Goal: Task Accomplishment & Management: Manage account settings

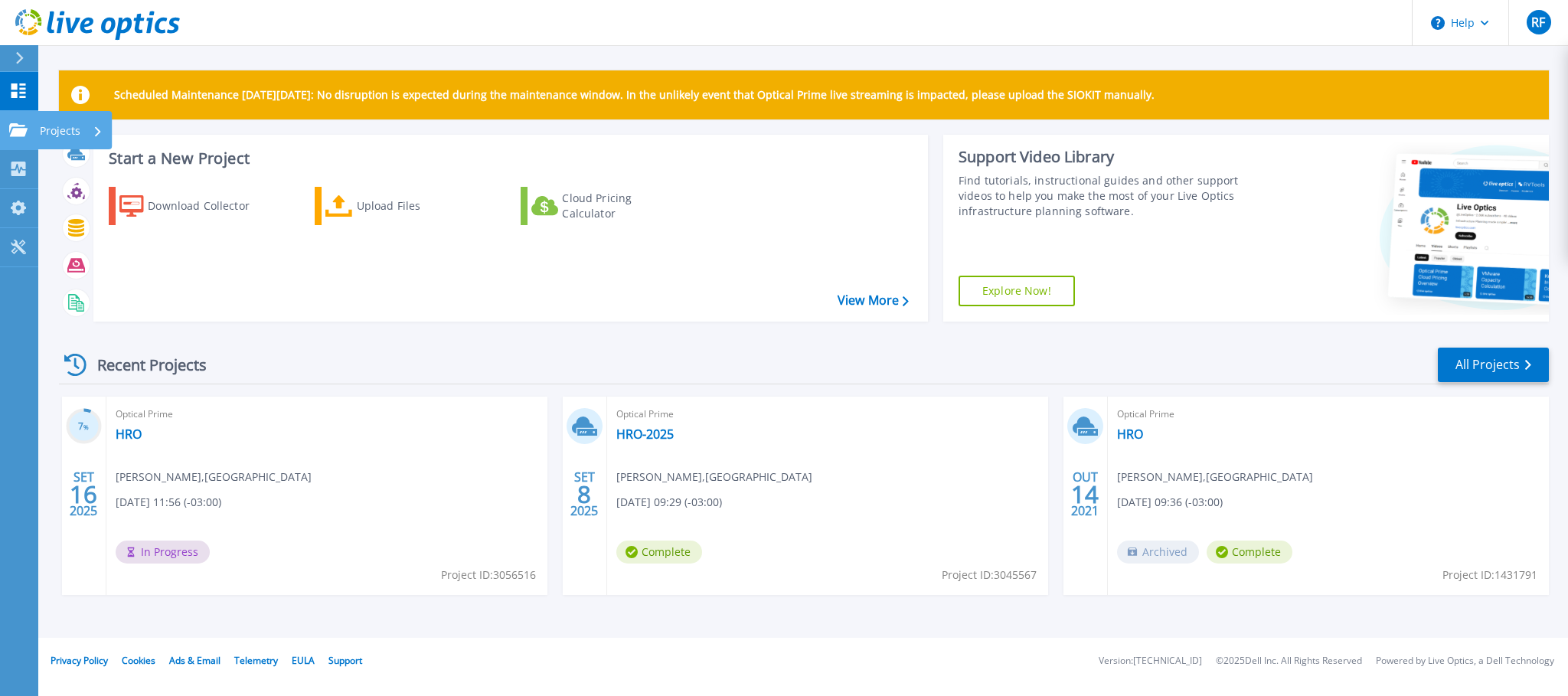
click at [12, 129] on icon at bounding box center [19, 130] width 19 height 13
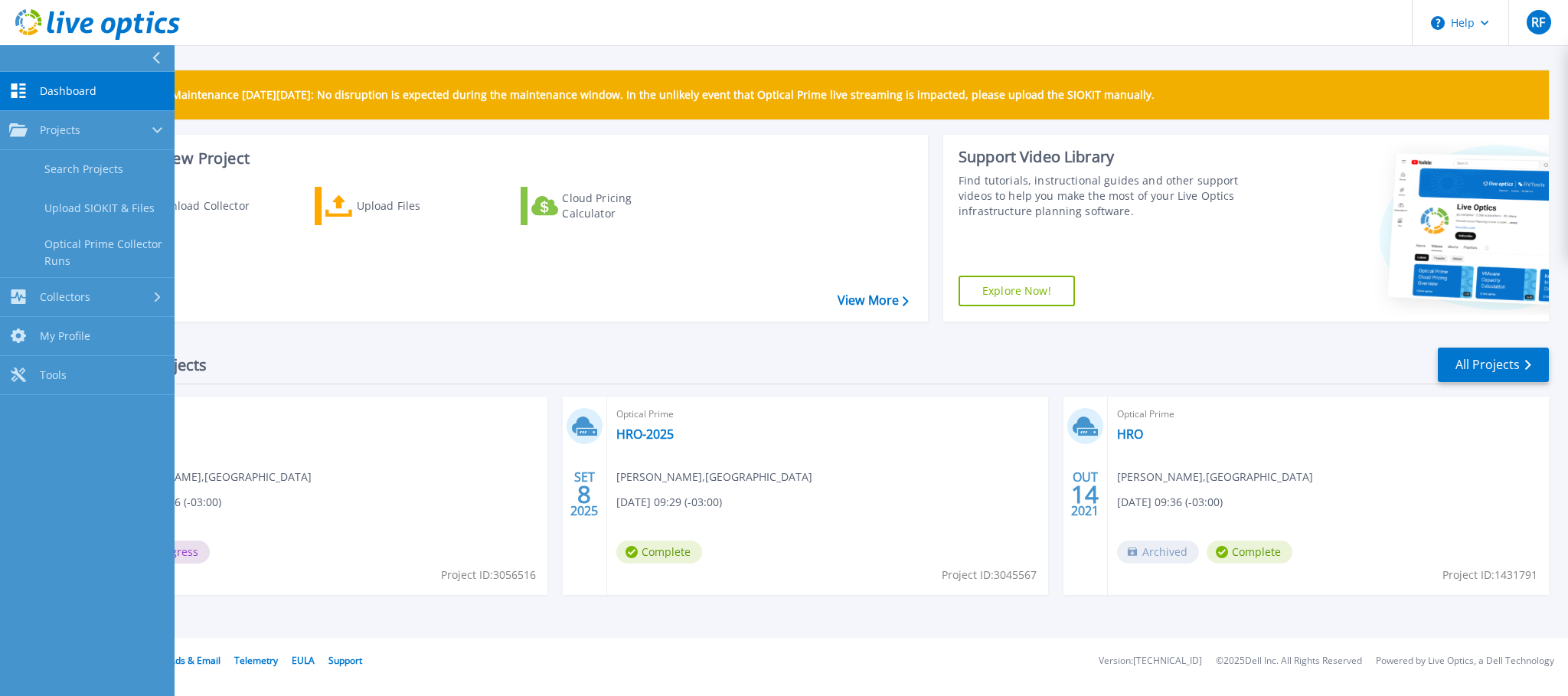
click at [22, 93] on icon at bounding box center [19, 91] width 15 height 15
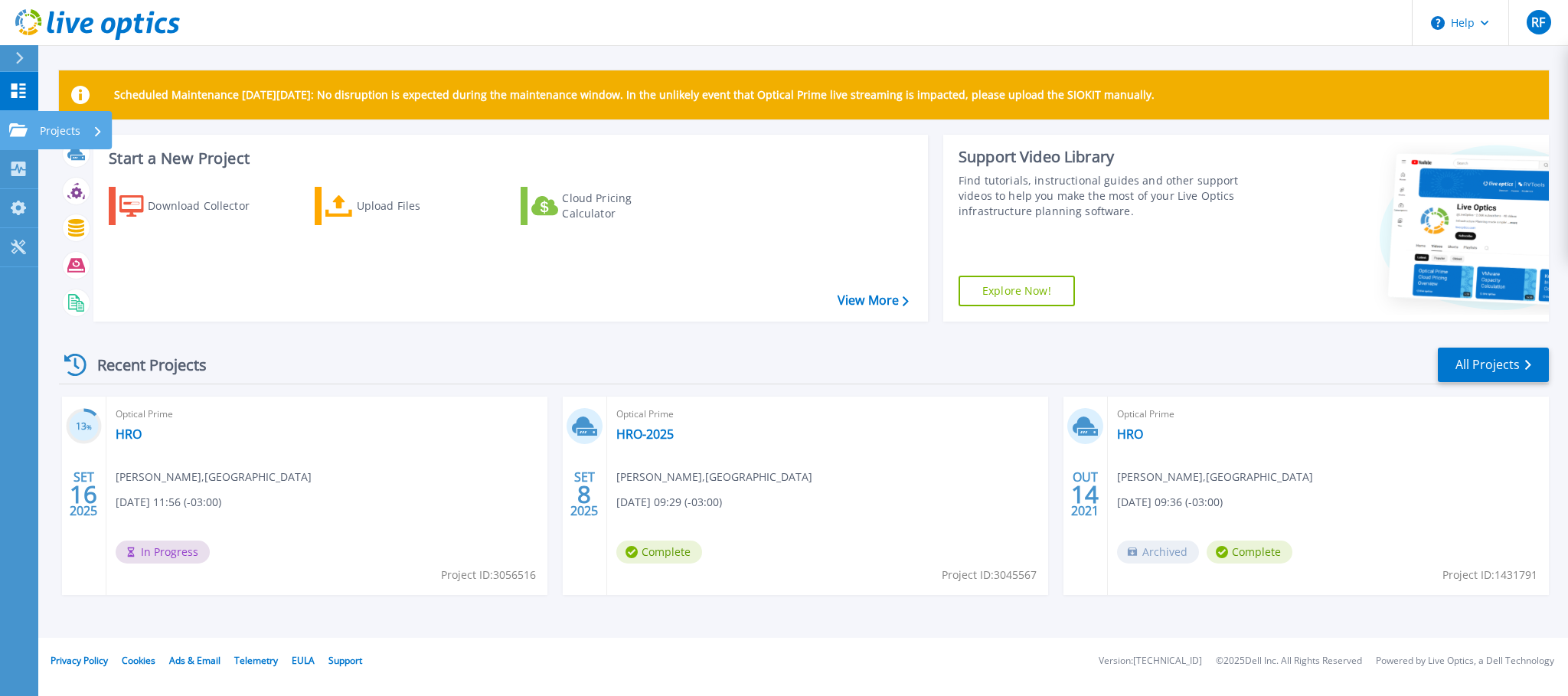
click at [25, 132] on icon at bounding box center [19, 130] width 19 height 13
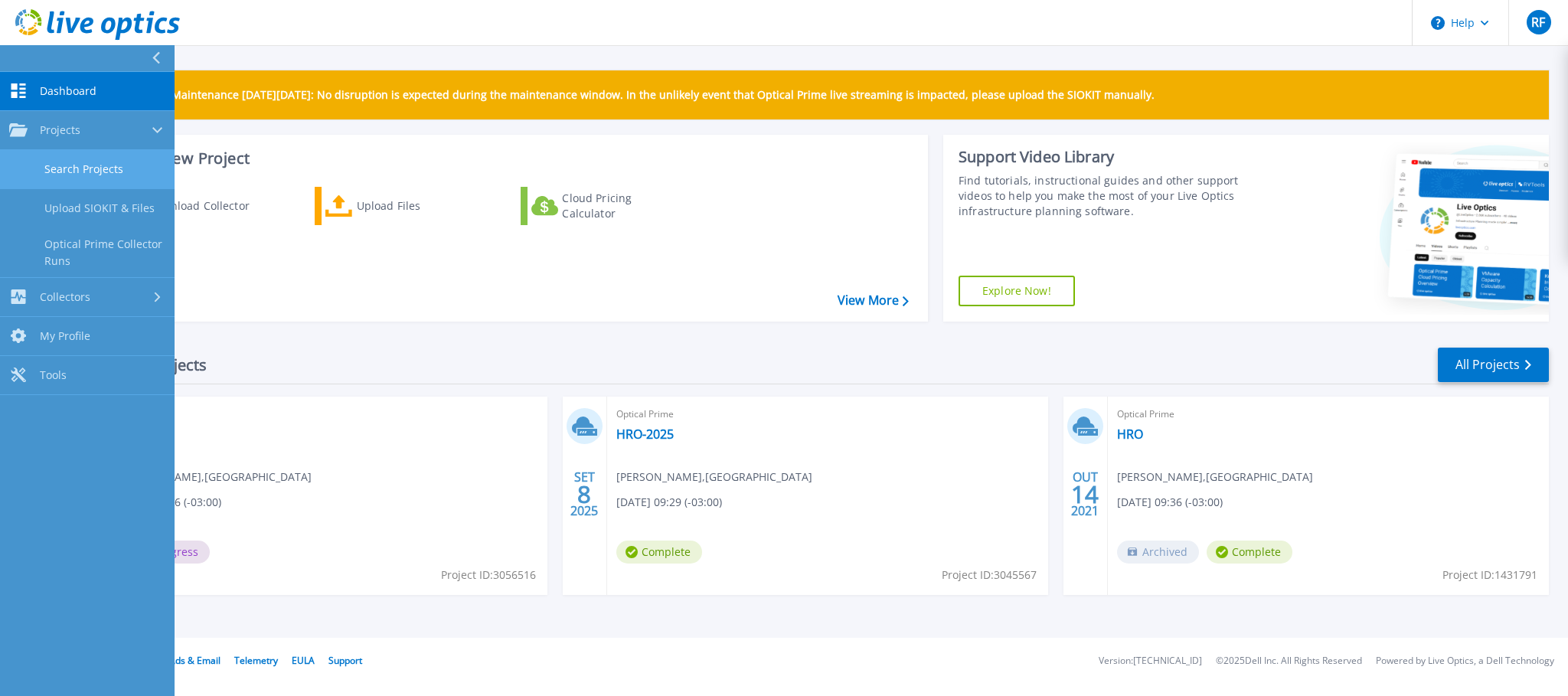
click at [83, 169] on link "Search Projects" at bounding box center [87, 170] width 174 height 39
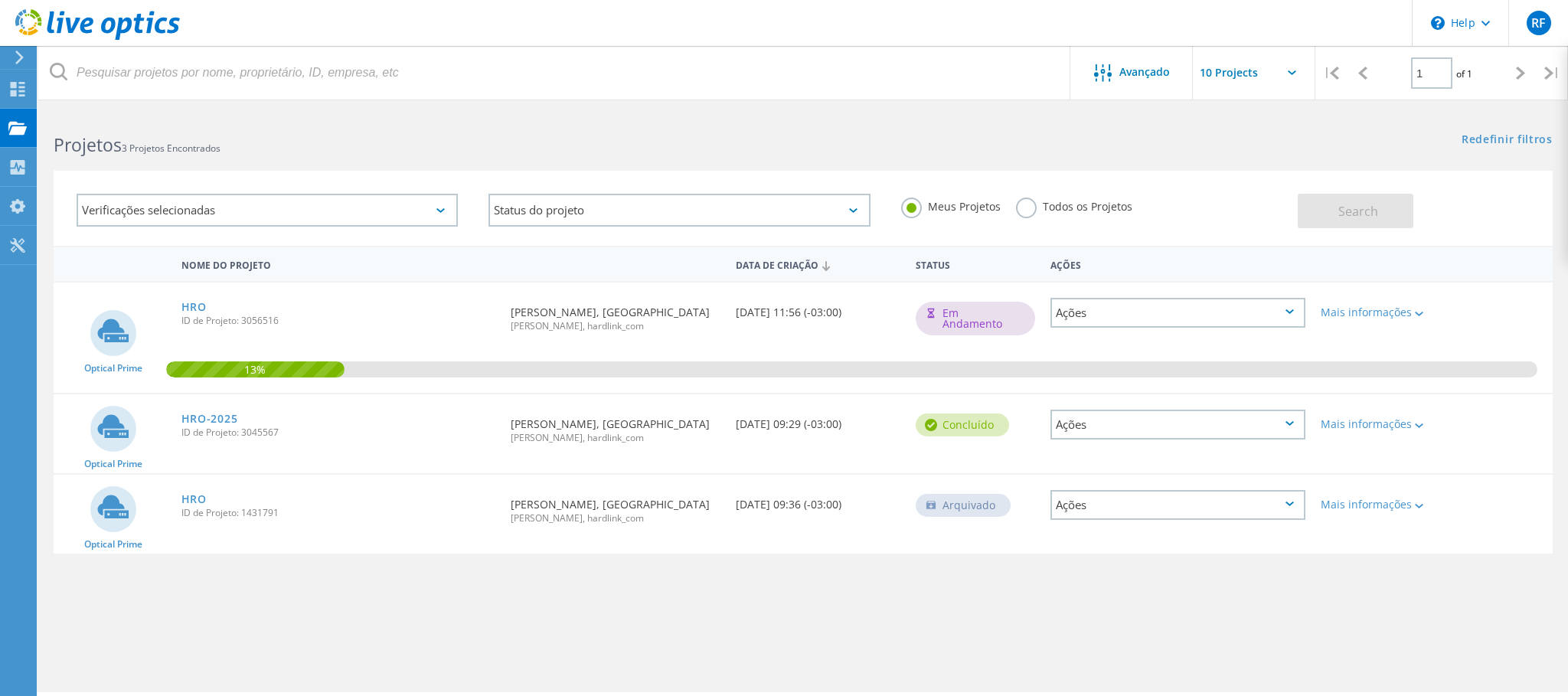
click at [1190, 520] on div "Ações" at bounding box center [1177, 505] width 254 height 30
click at [1193, 516] on div "Compartilhar" at bounding box center [1177, 504] width 251 height 23
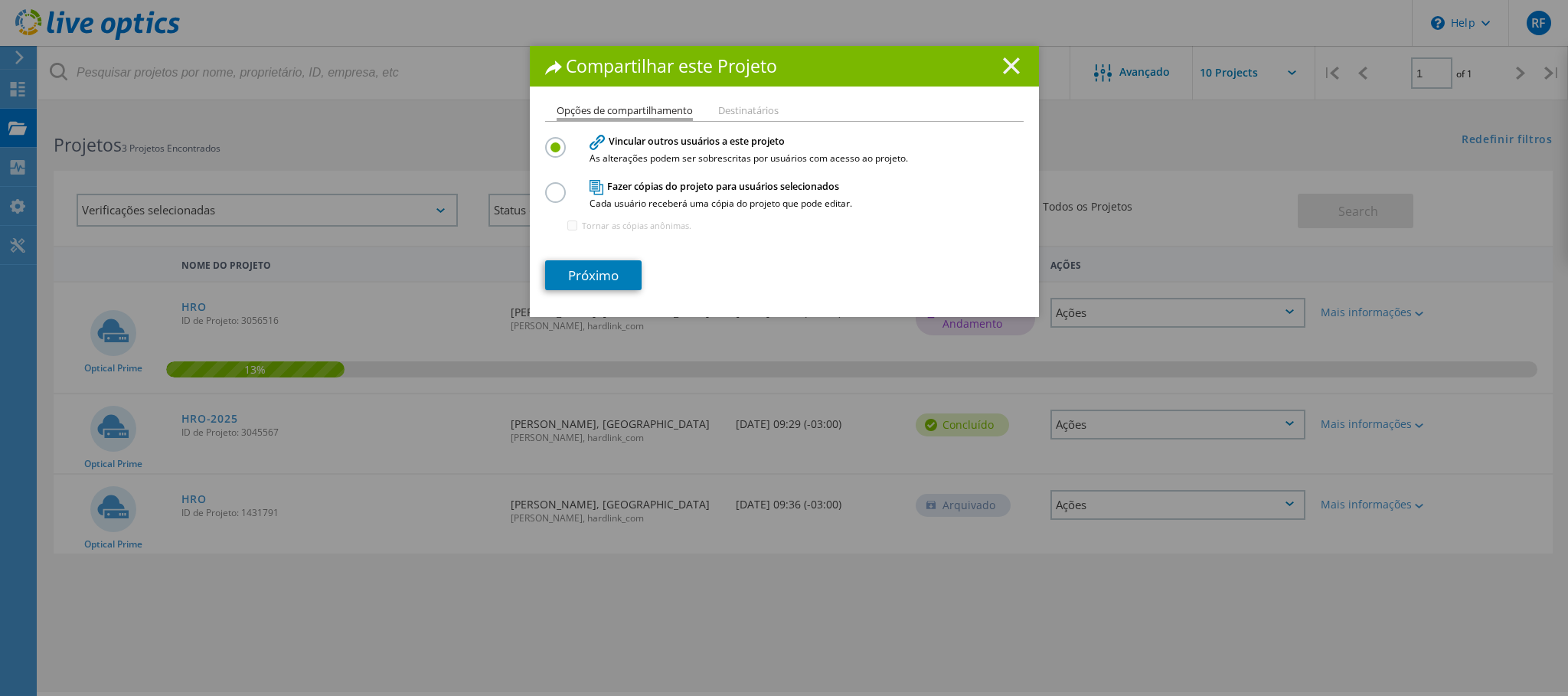
click at [1013, 75] on div "Compartilhar este Projeto" at bounding box center [784, 66] width 509 height 41
click at [1017, 67] on icon at bounding box center [1011, 66] width 17 height 17
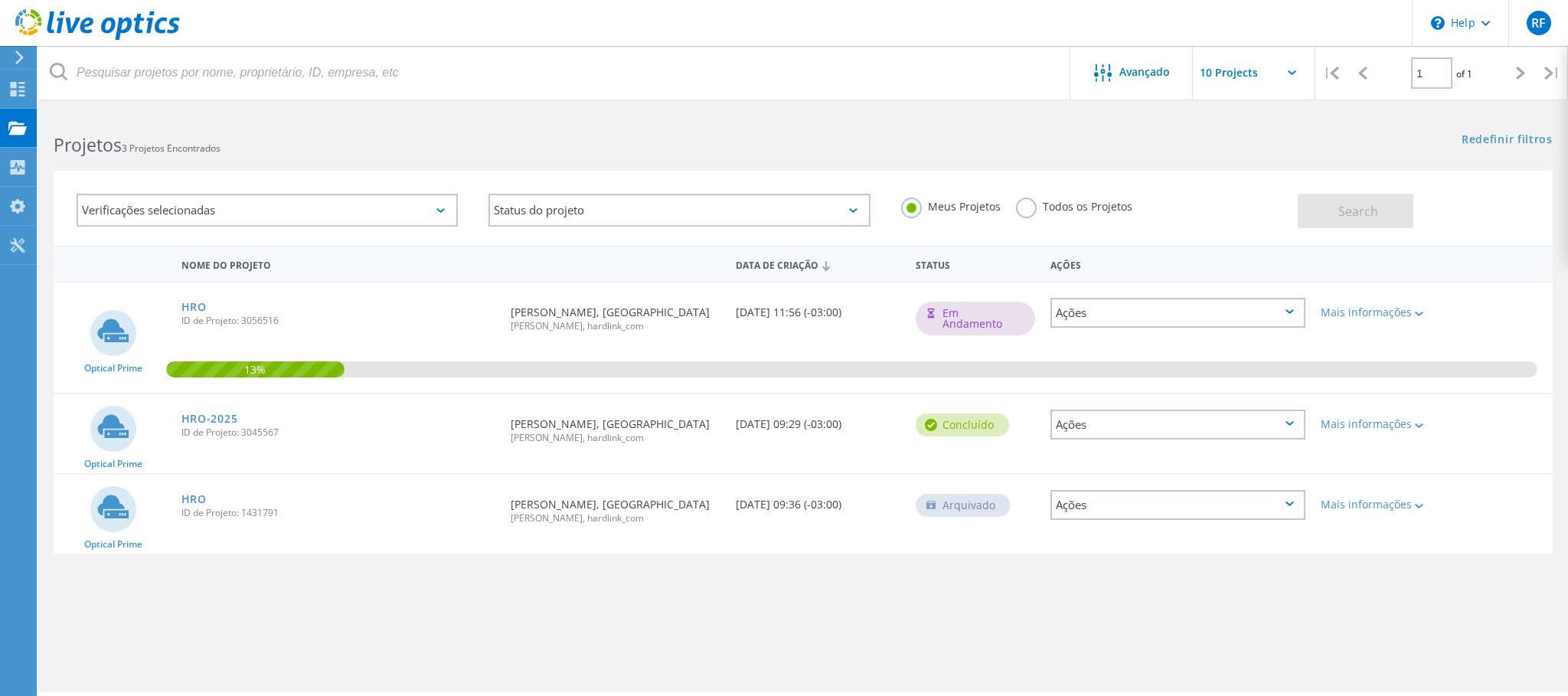
click at [1120, 520] on div "Ações" at bounding box center [1177, 505] width 254 height 30
click at [856, 625] on div "Nome do Projeto Data de Criação Status Ações Optical Prime HRO ID de Projeto: 3…" at bounding box center [804, 444] width 1499 height 398
click at [1383, 510] on div "Mais informações" at bounding box center [1373, 505] width 105 height 11
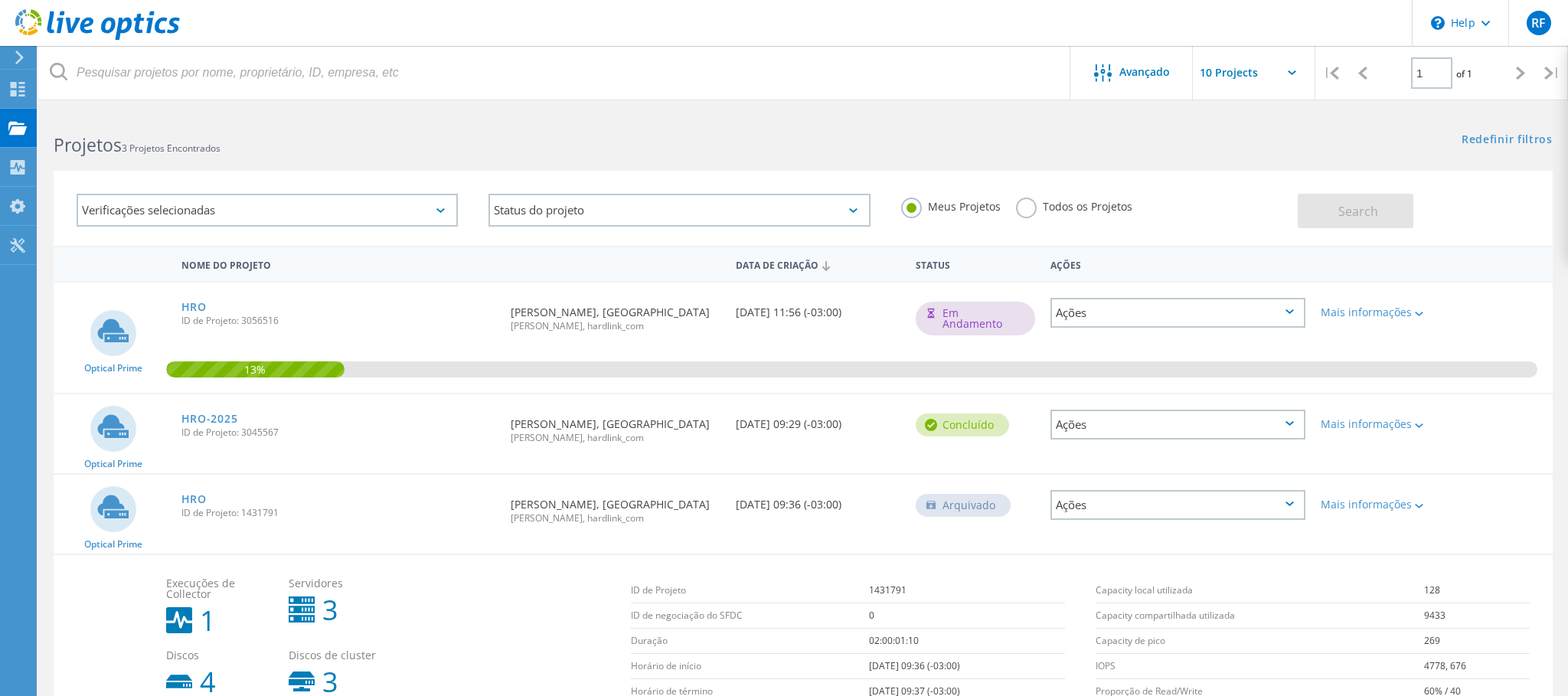
scroll to position [125, 0]
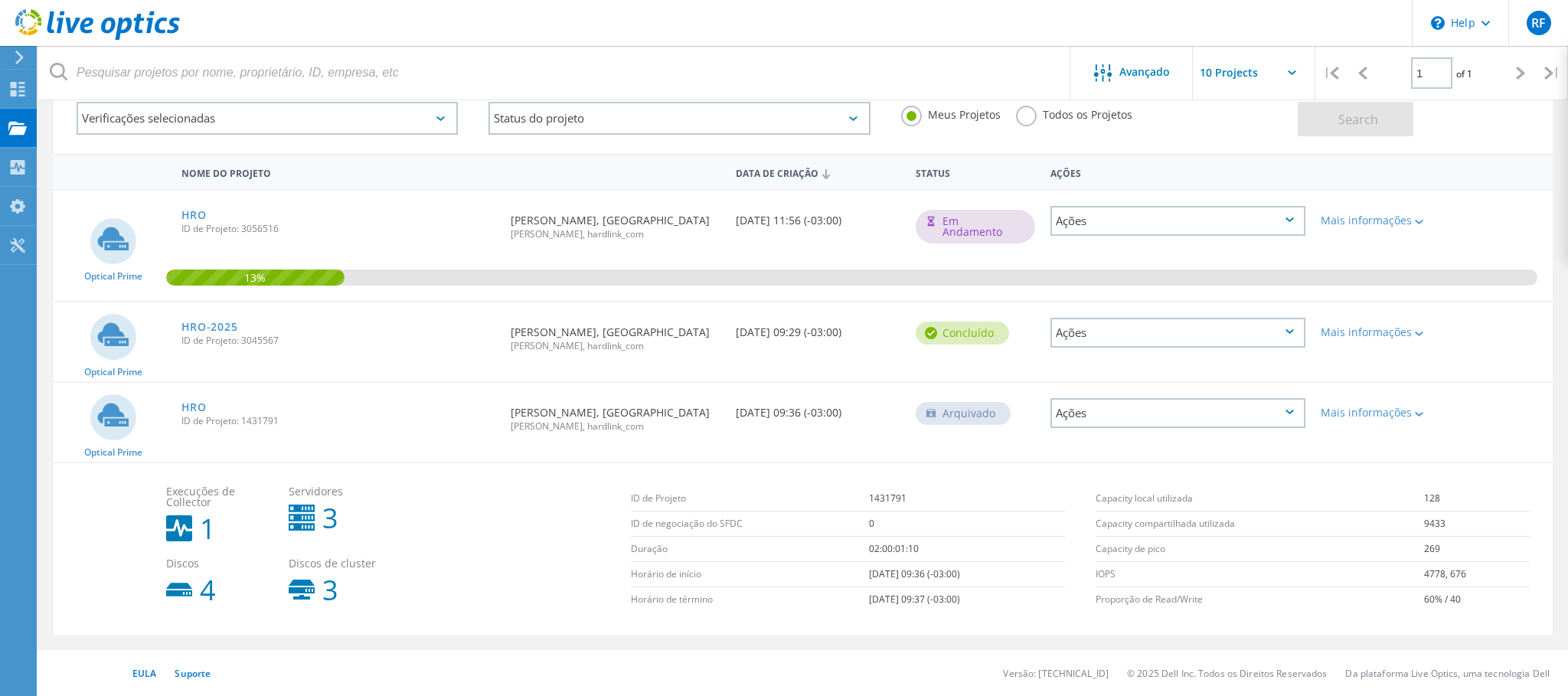
click at [109, 448] on span "Optical Prime" at bounding box center [113, 453] width 58 height 9
click at [193, 402] on link "HRO" at bounding box center [194, 407] width 25 height 11
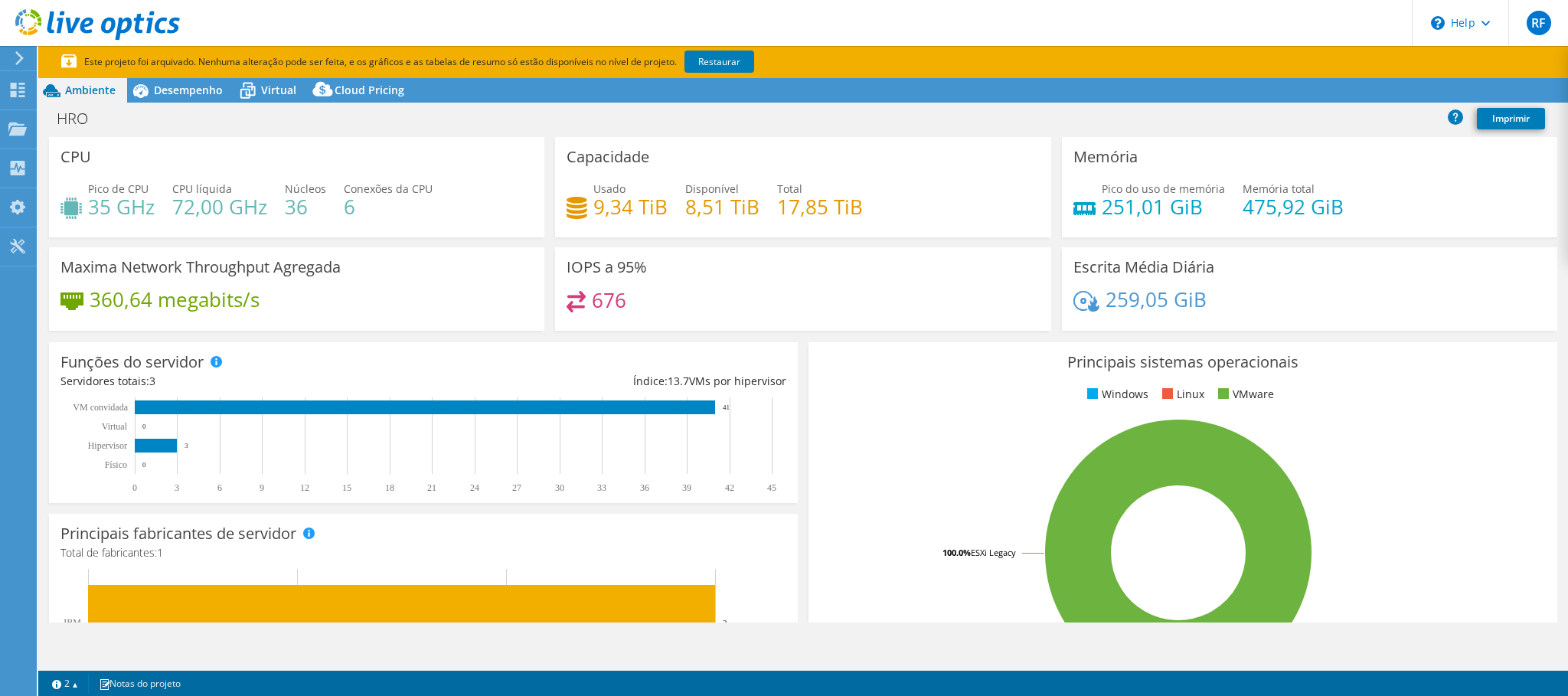
select select "USD"
click at [175, 99] on div "Desempenho" at bounding box center [180, 90] width 107 height 24
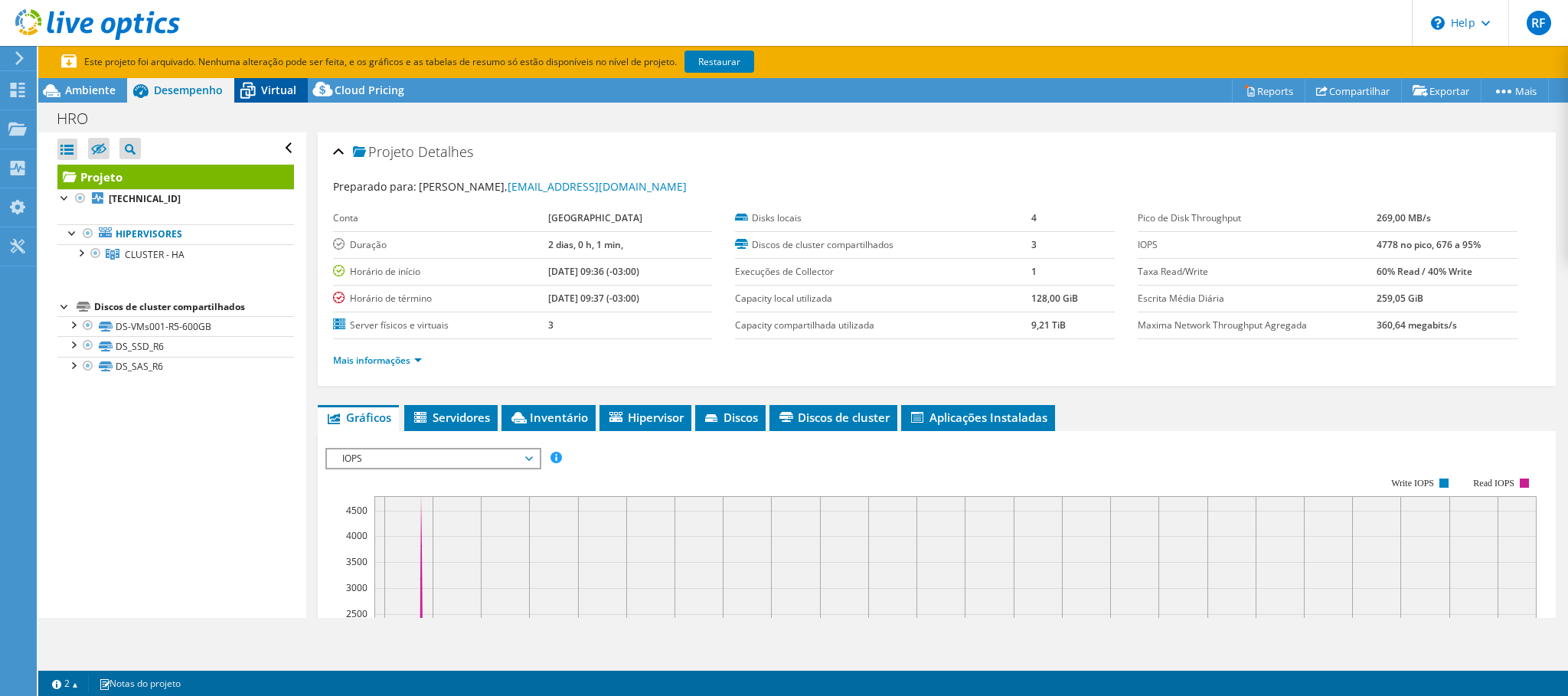
click at [260, 88] on icon at bounding box center [247, 90] width 27 height 27
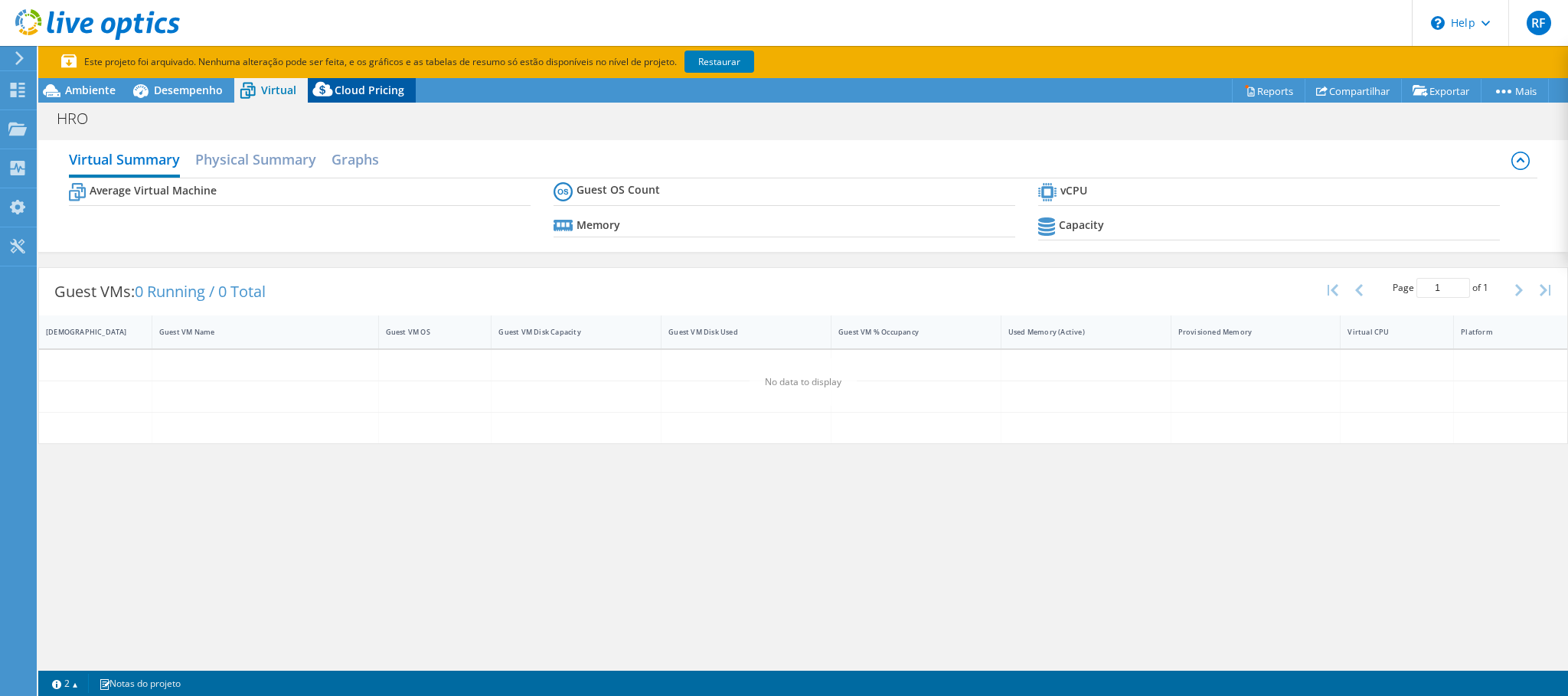
click at [322, 96] on icon at bounding box center [322, 89] width 20 height 15
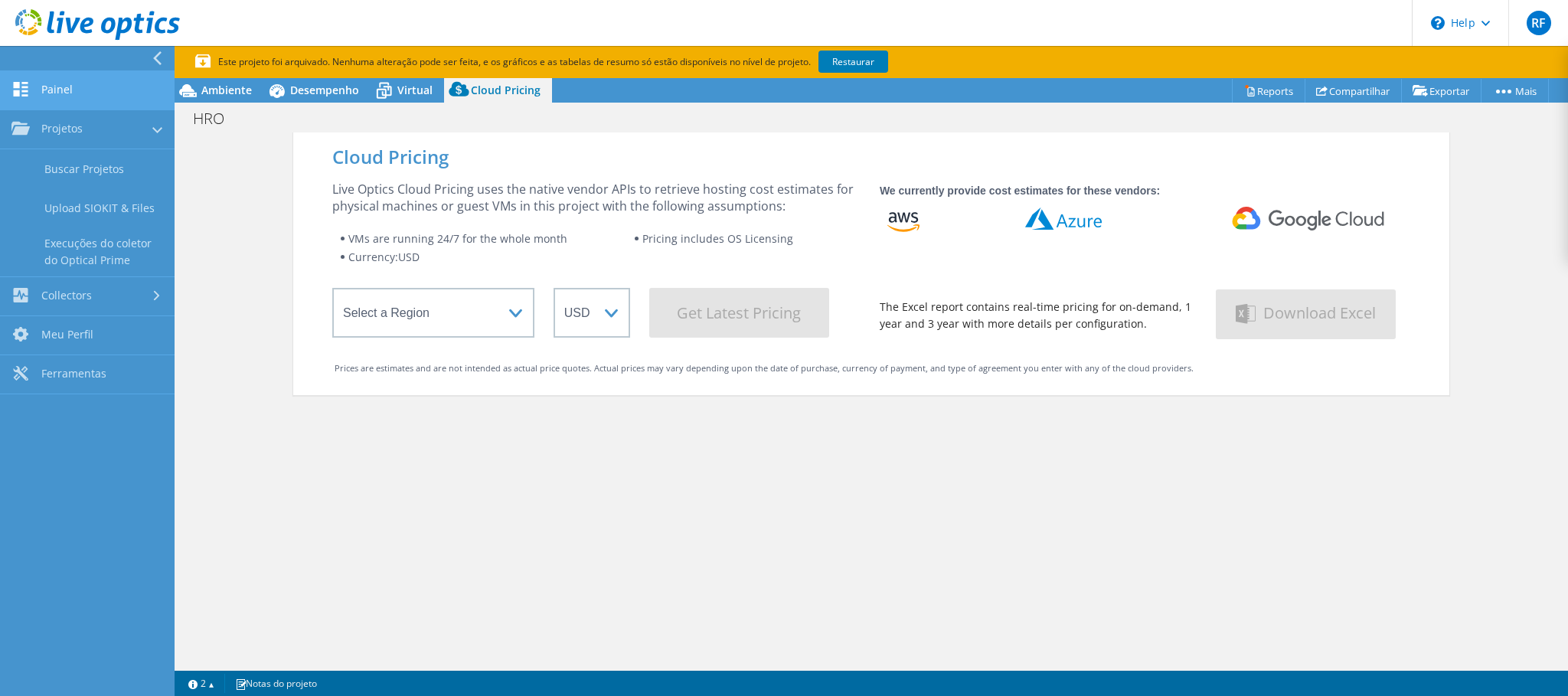
click at [41, 88] on link "Painel" at bounding box center [87, 90] width 174 height 39
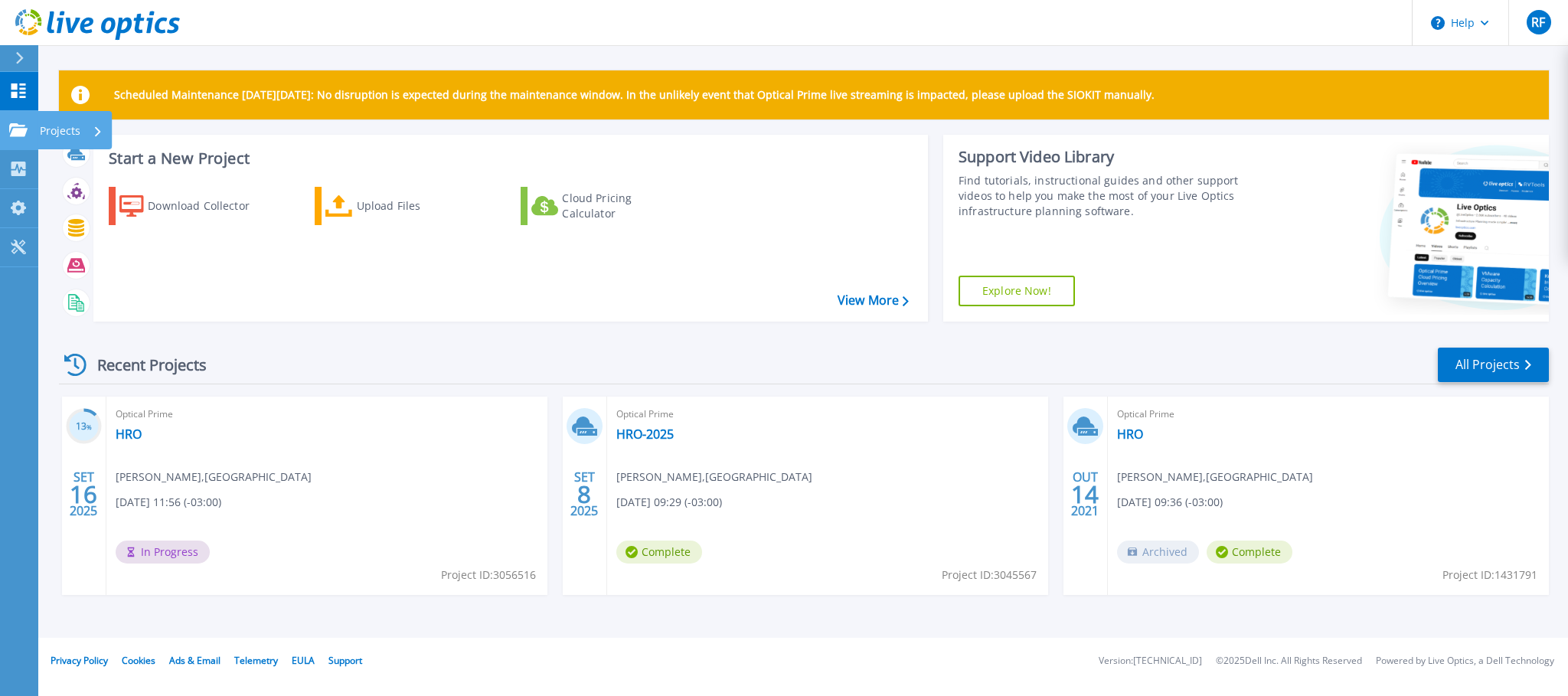
click at [20, 135] on icon at bounding box center [19, 130] width 19 height 13
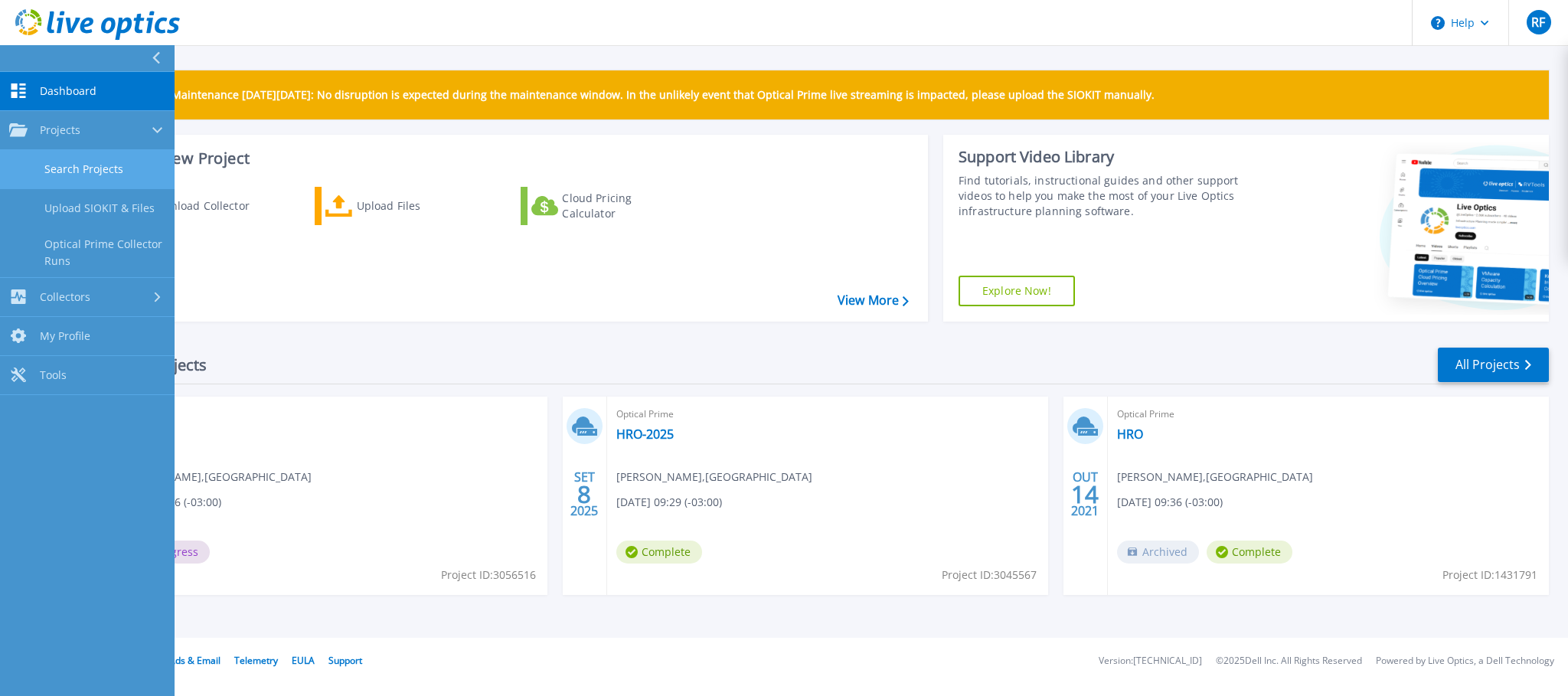
click at [92, 169] on link "Search Projects" at bounding box center [87, 170] width 174 height 39
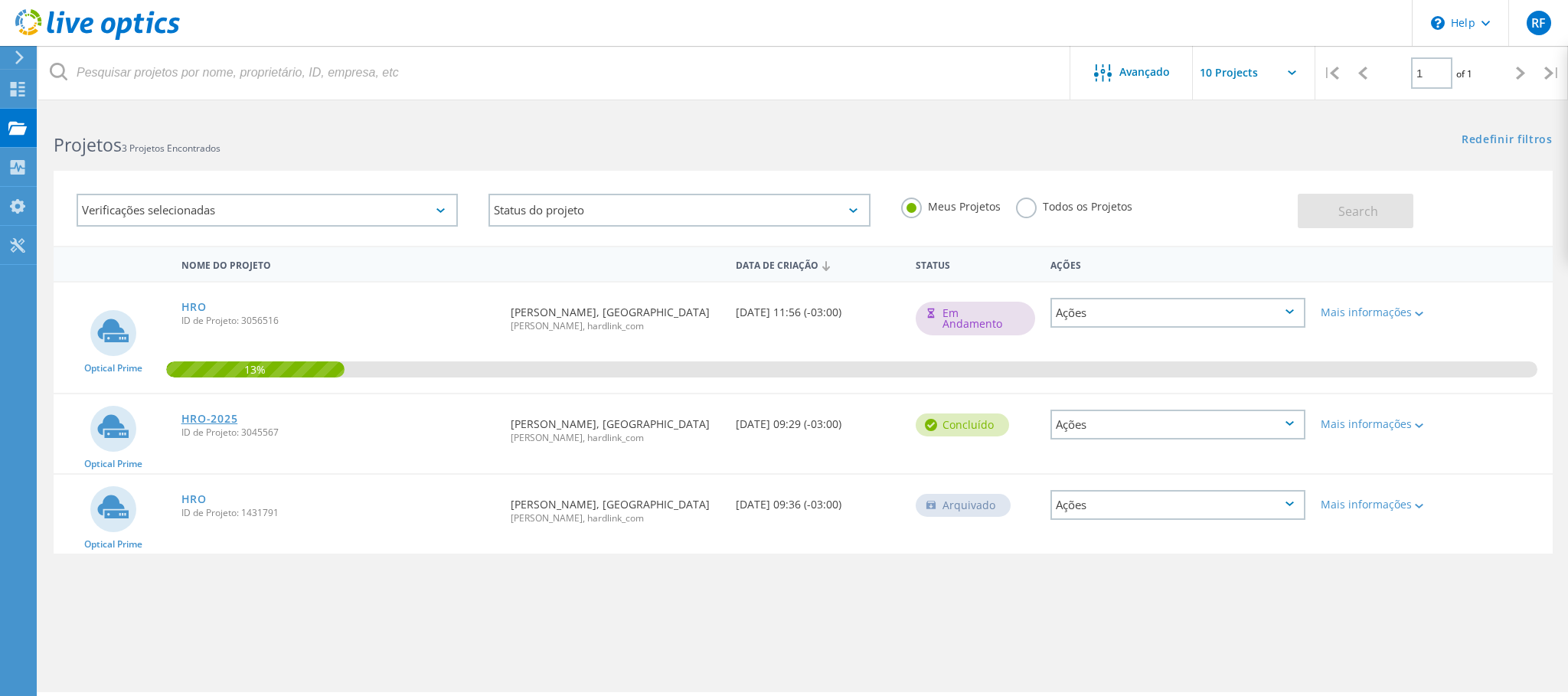
click at [227, 424] on link "HRO-2025" at bounding box center [210, 419] width 57 height 11
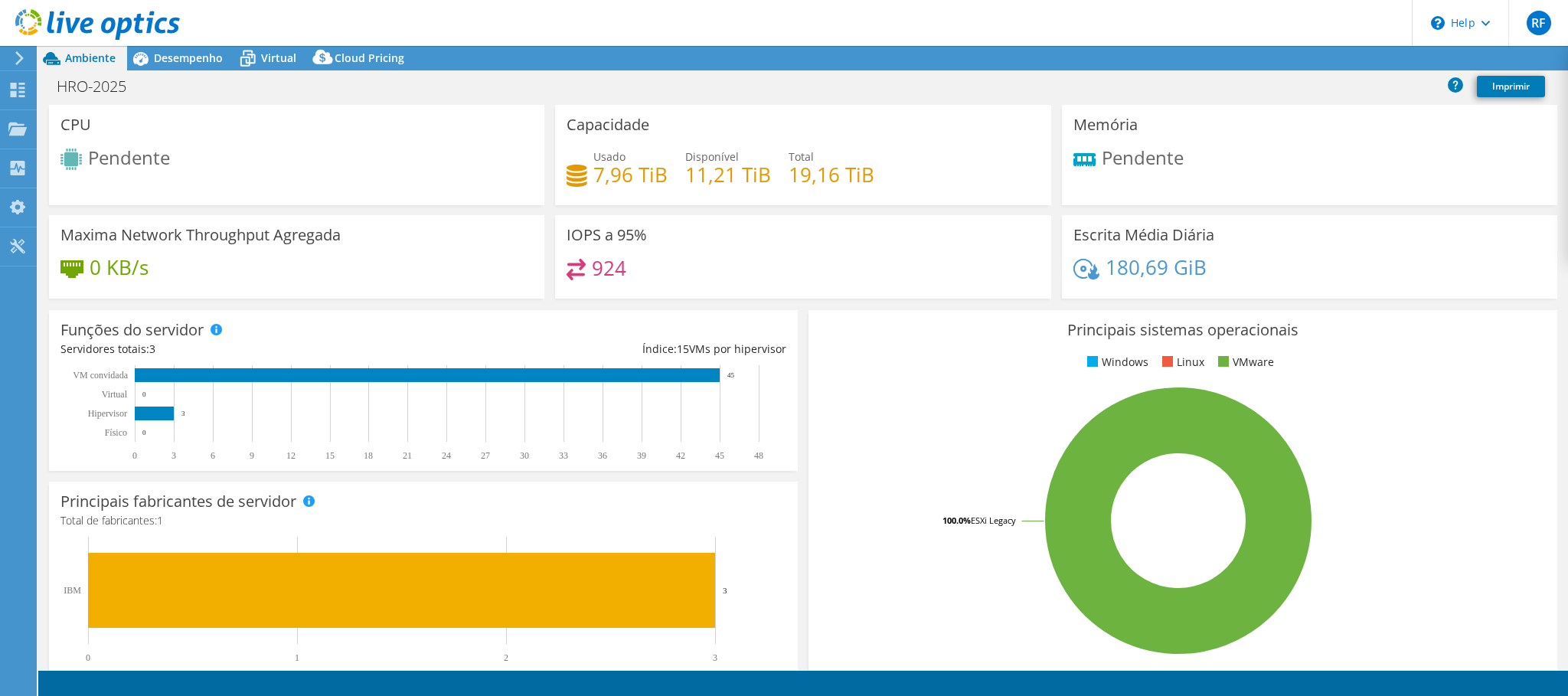
select select "USD"
click at [103, 262] on h4 "0 KB/s" at bounding box center [118, 267] width 59 height 17
click at [166, 61] on span "Desempenho" at bounding box center [188, 58] width 69 height 15
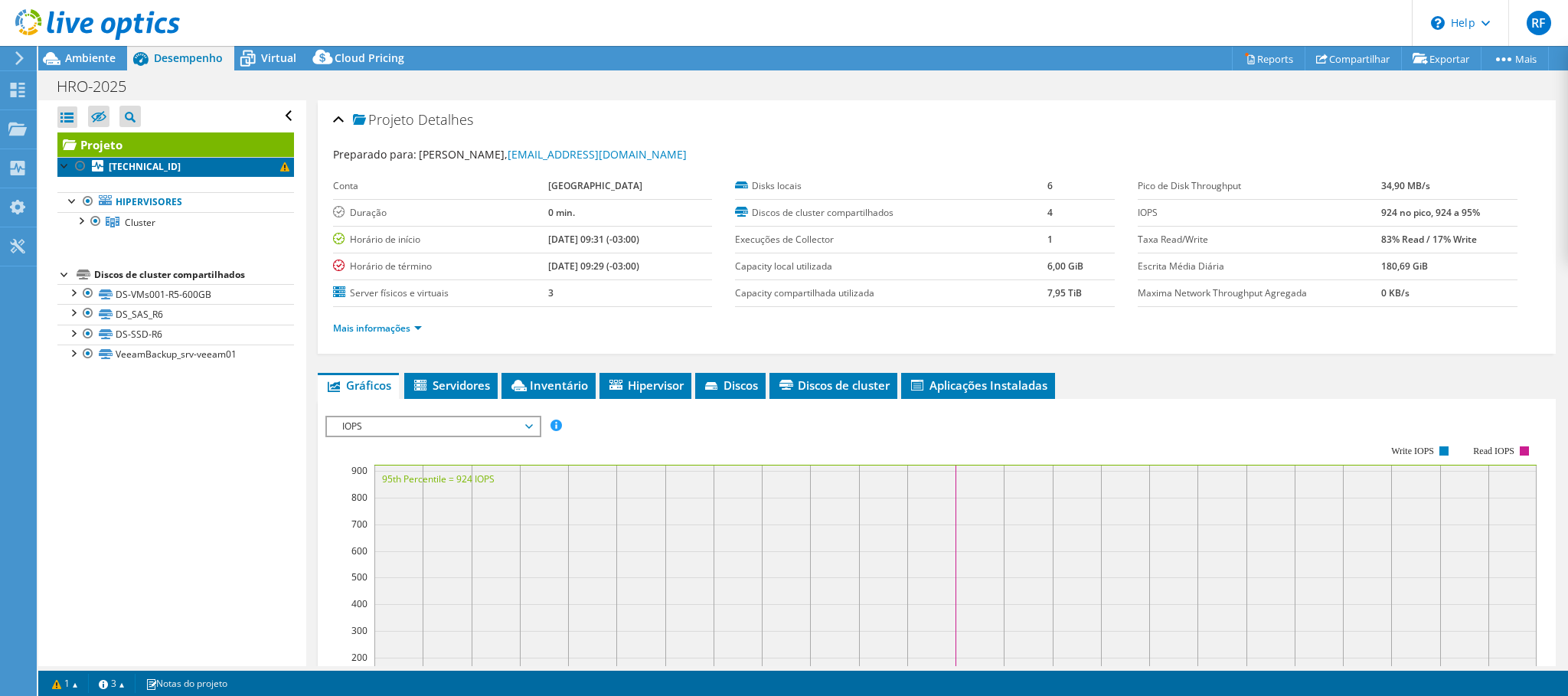
click at [285, 169] on span at bounding box center [285, 167] width 9 height 9
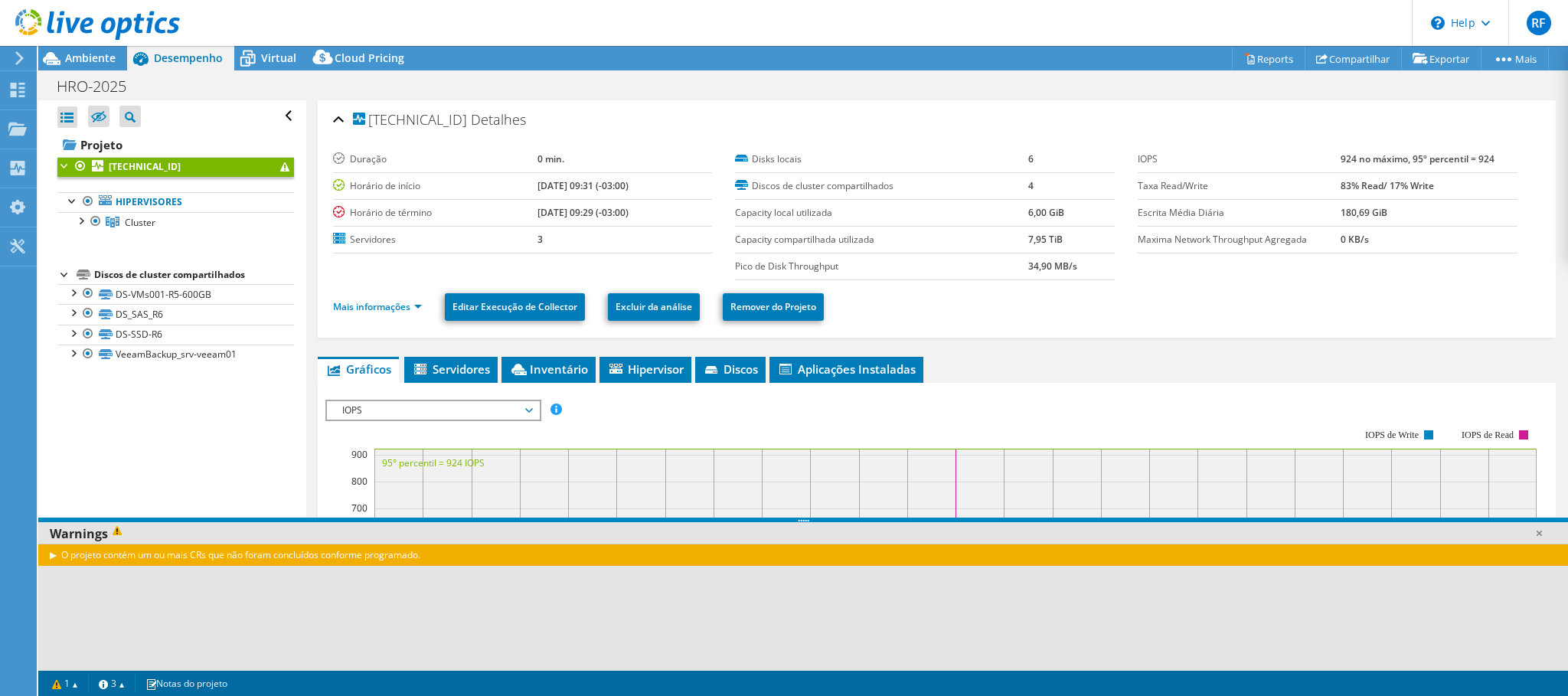
drag, startPoint x: 285, startPoint y: 169, endPoint x: 189, endPoint y: 408, distance: 257.6
click at [62, 167] on div at bounding box center [65, 164] width 15 height 15
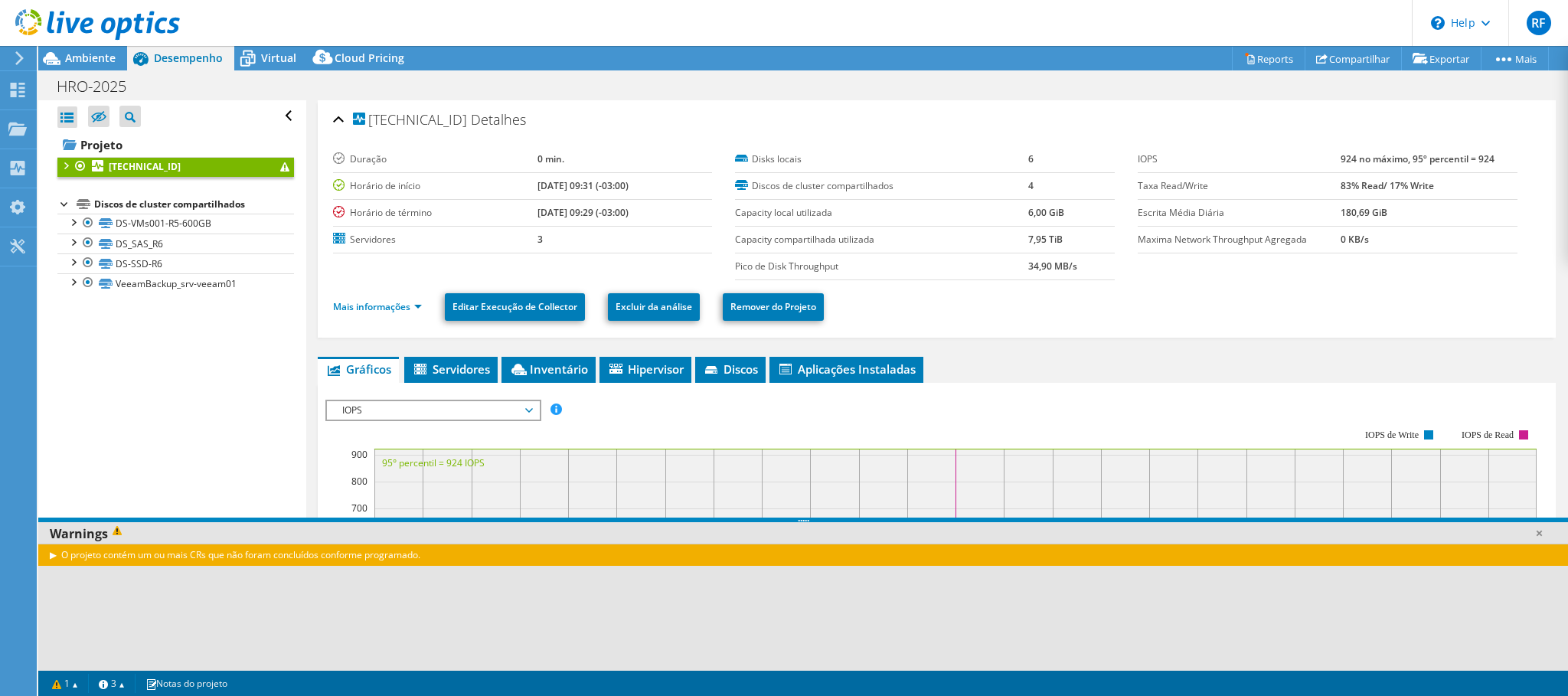
click at [61, 208] on div at bounding box center [65, 202] width 15 height 15
click at [61, 167] on div at bounding box center [65, 164] width 15 height 15
click at [254, 62] on icon at bounding box center [248, 60] width 15 height 12
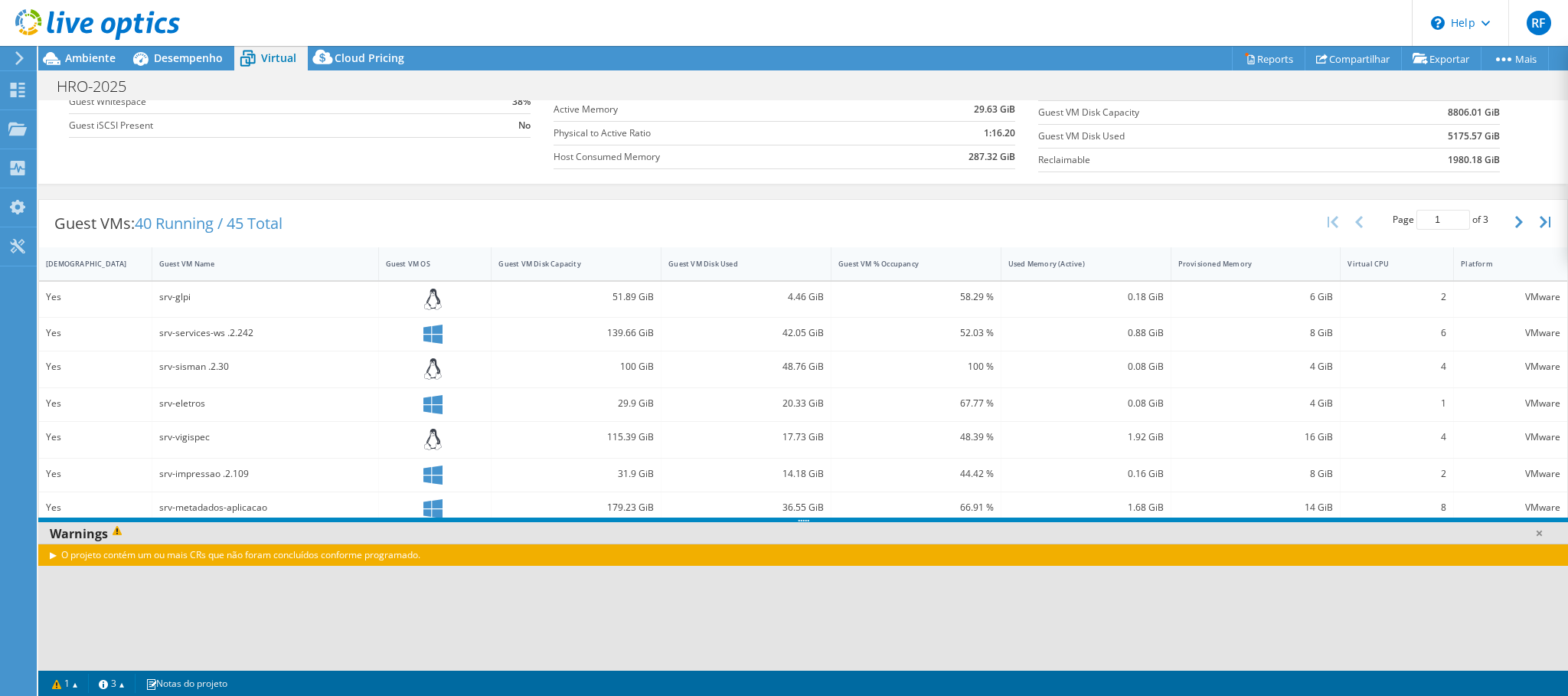
scroll to position [46, 0]
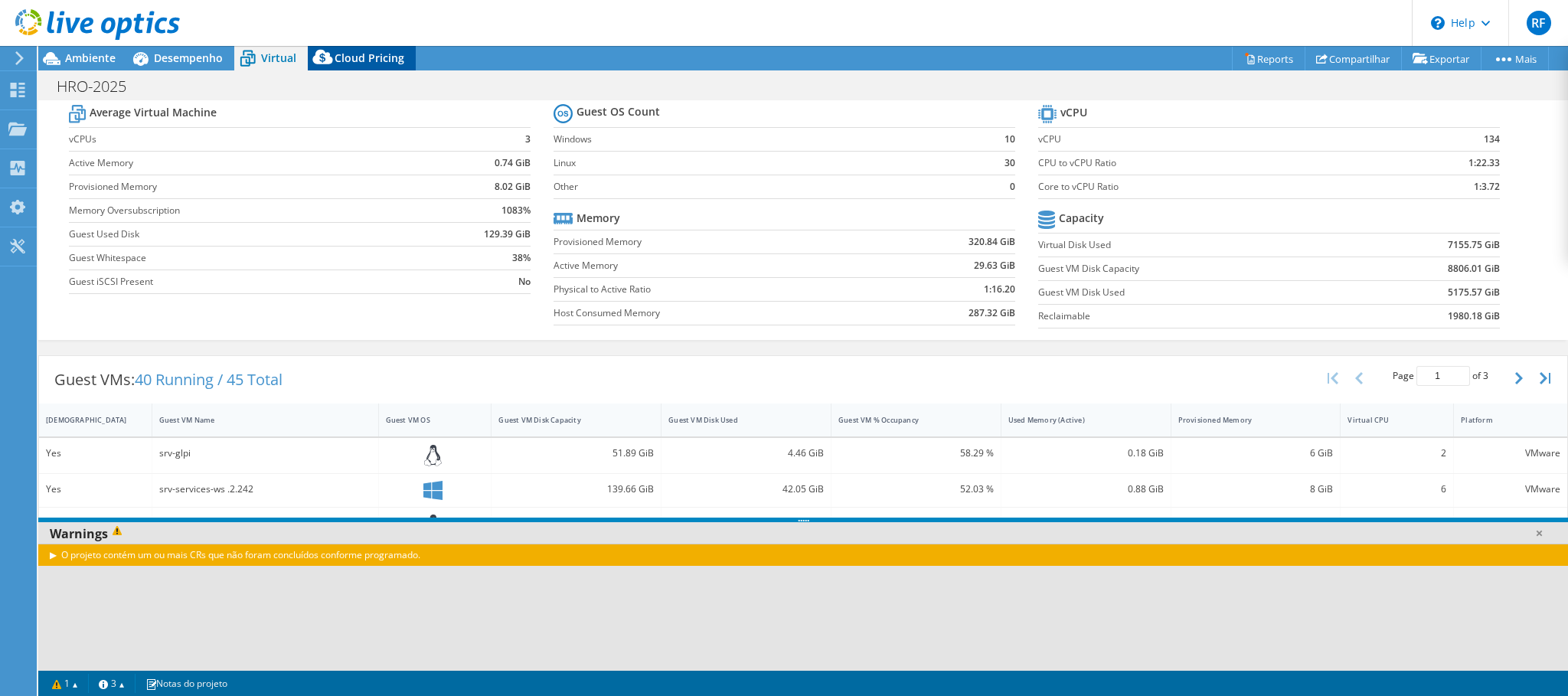
click at [355, 66] on div "Cloud Pricing" at bounding box center [362, 58] width 108 height 24
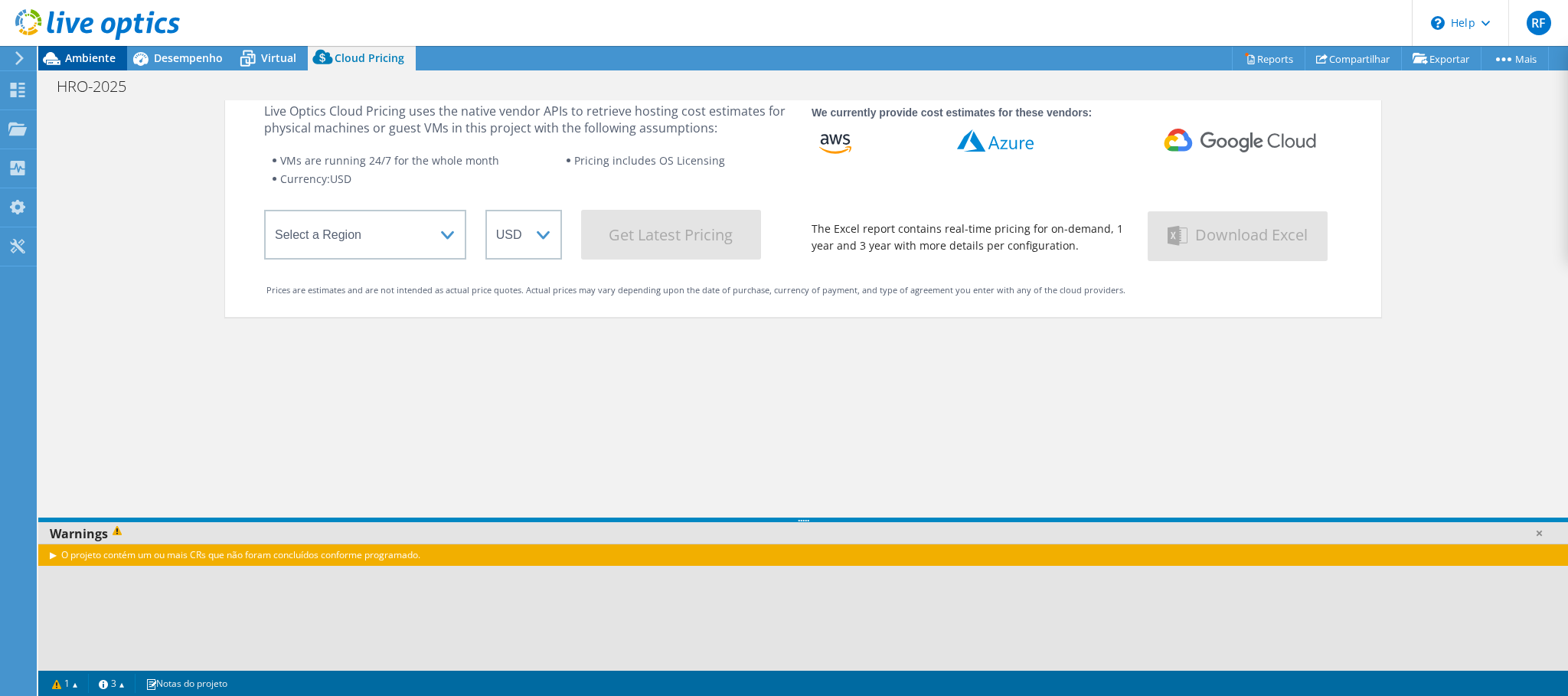
click at [90, 63] on span "Ambiente" at bounding box center [90, 58] width 50 height 15
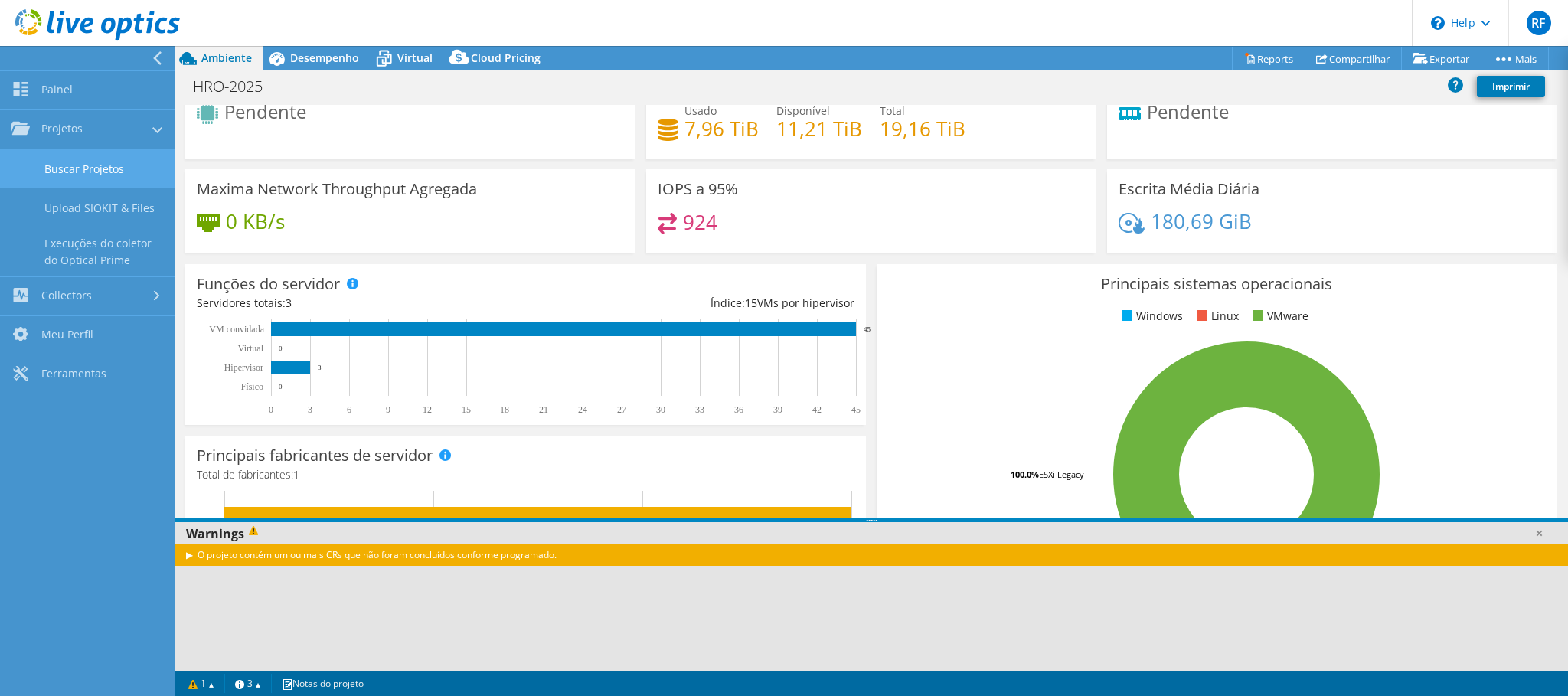
click at [103, 170] on link "Buscar Projetos" at bounding box center [87, 169] width 174 height 39
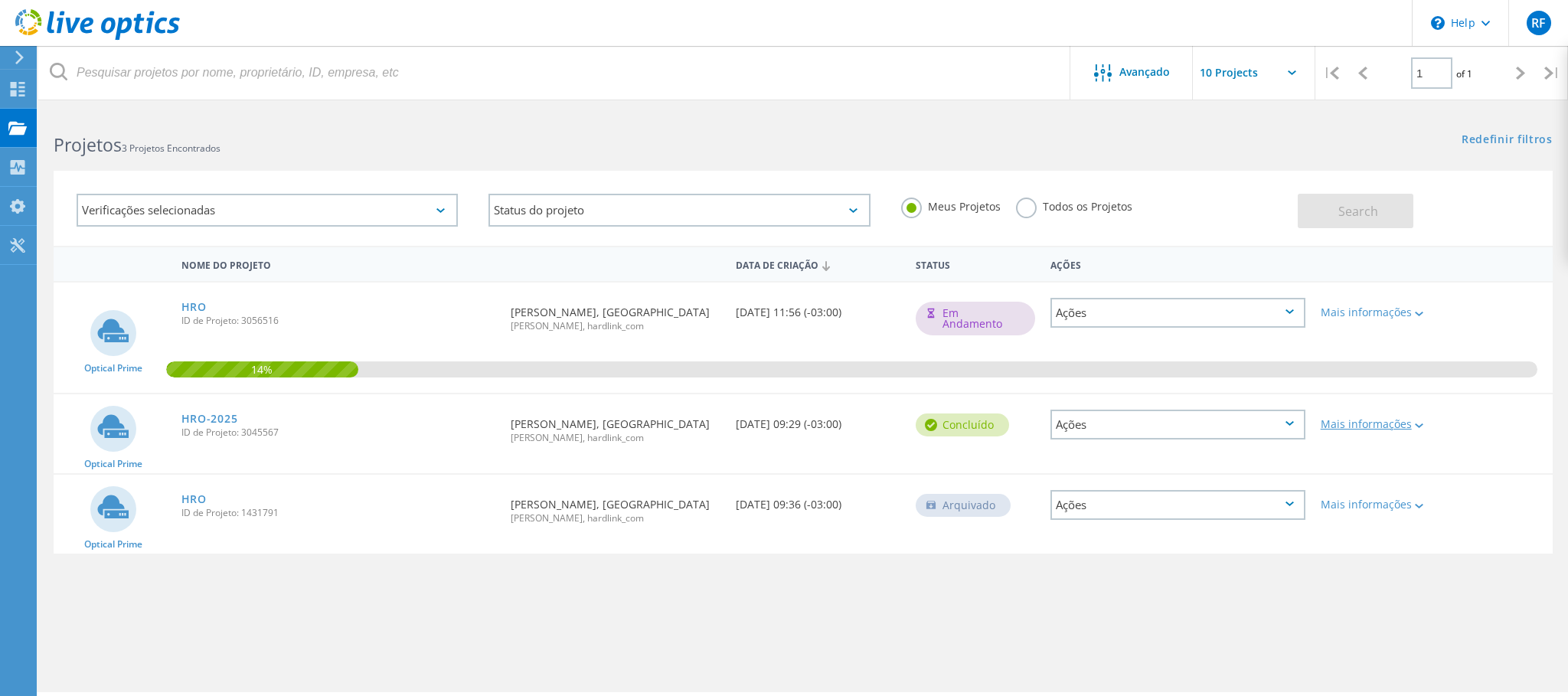
click at [1375, 430] on div "Mais informações" at bounding box center [1373, 424] width 105 height 11
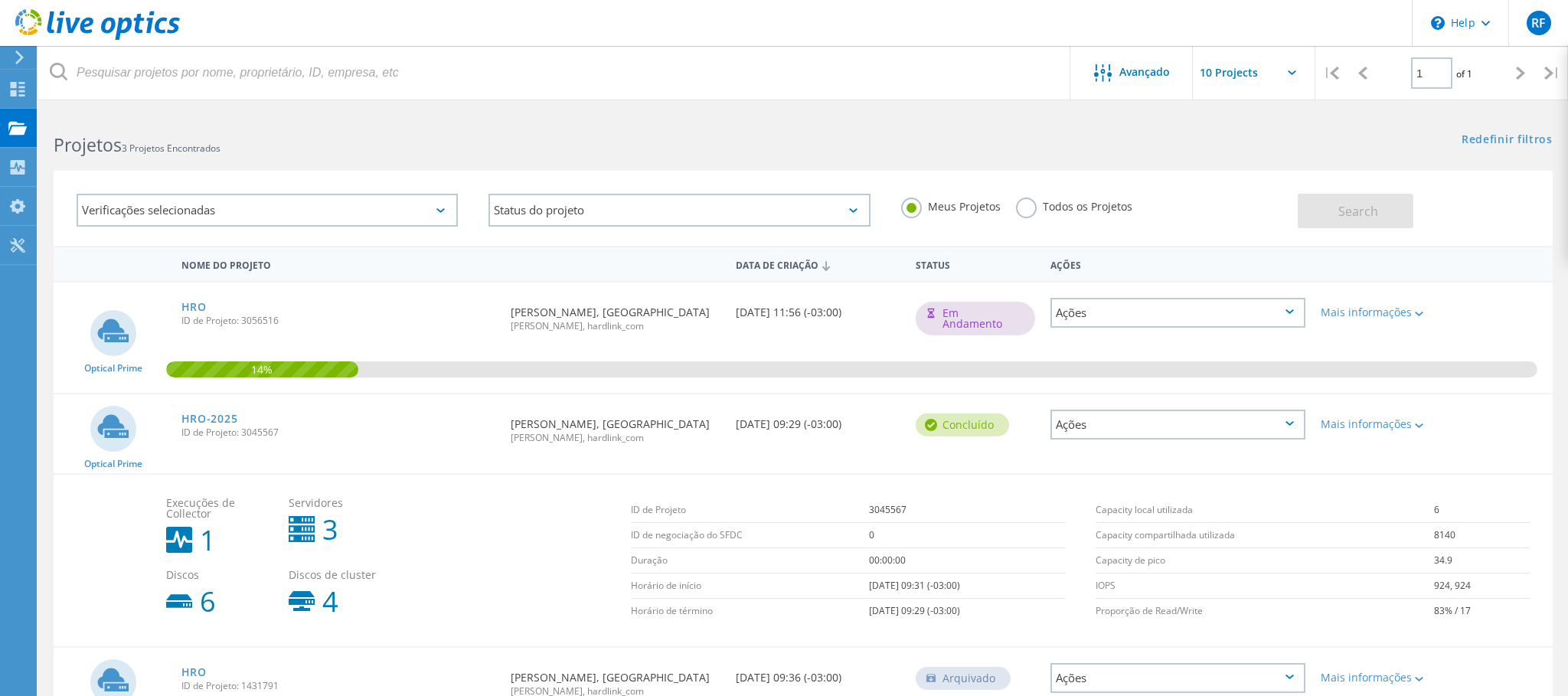
click at [1156, 434] on div "Ações" at bounding box center [1177, 424] width 254 height 30
click at [1099, 471] on div "Apagar" at bounding box center [1177, 459] width 251 height 23
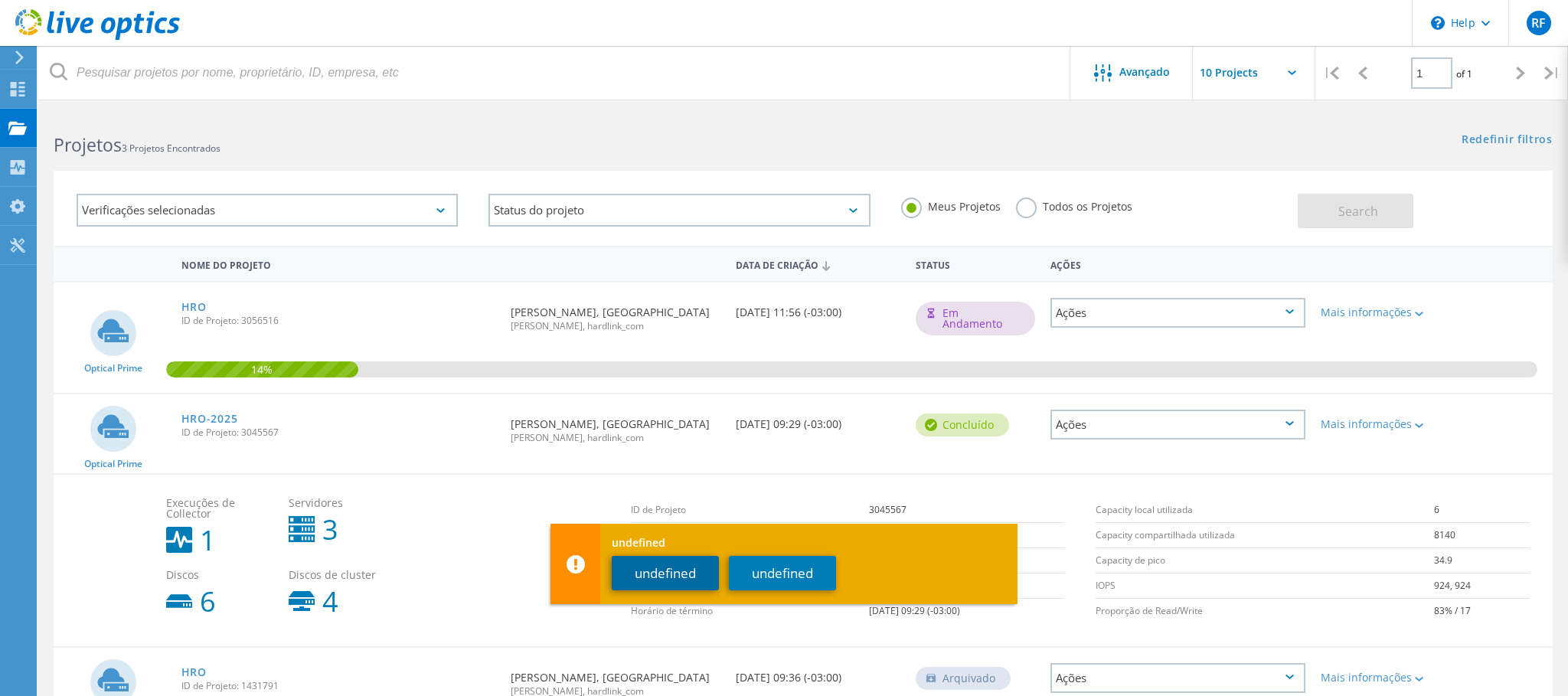
click at [658, 573] on button "undefined" at bounding box center [665, 572] width 107 height 34
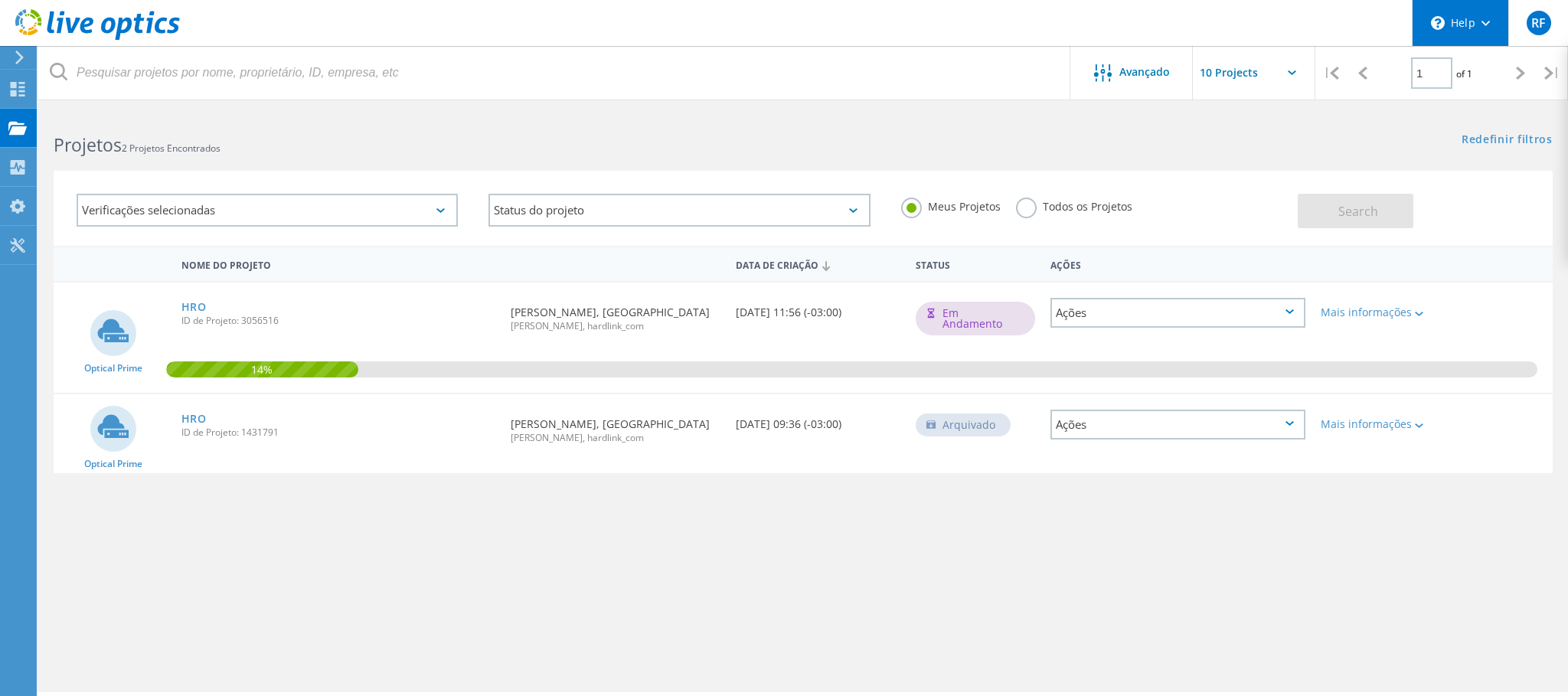
click at [1489, 28] on div "\n Help" at bounding box center [1461, 22] width 97 height 46
click at [977, 597] on div "undefined undefined undefined" at bounding box center [784, 575] width 467 height 80
